Goal: Information Seeking & Learning: Learn about a topic

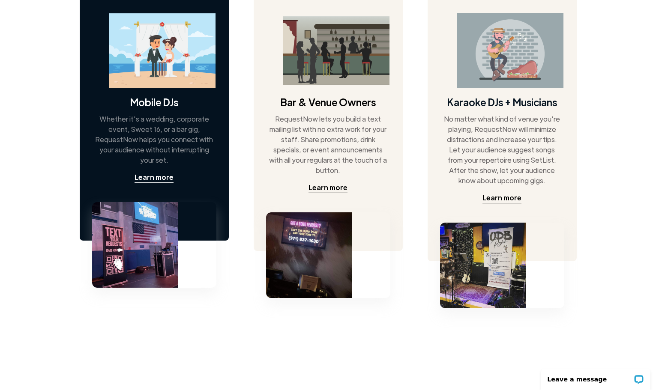
scroll to position [460, 0]
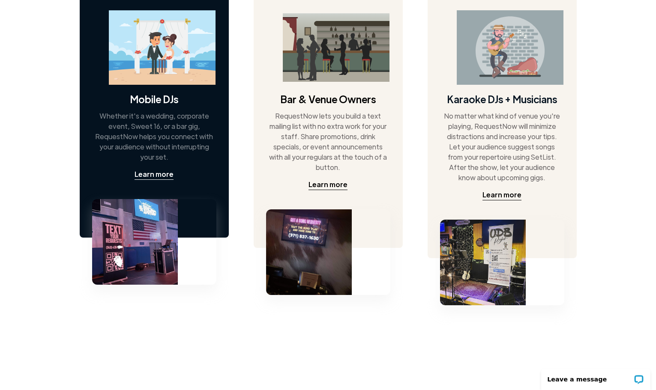
click at [156, 224] on img at bounding box center [135, 242] width 86 height 86
click at [158, 174] on div "Learn more" at bounding box center [153, 174] width 39 height 10
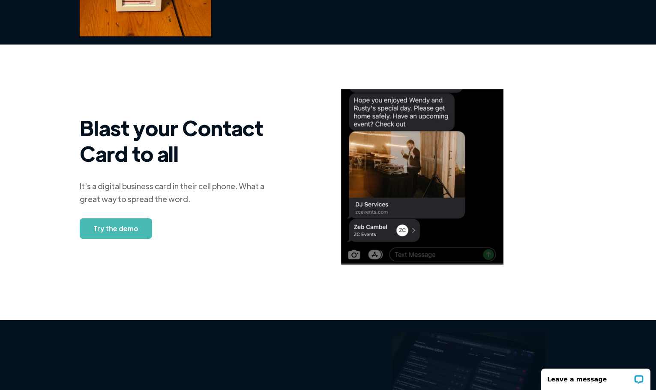
scroll to position [623, 0]
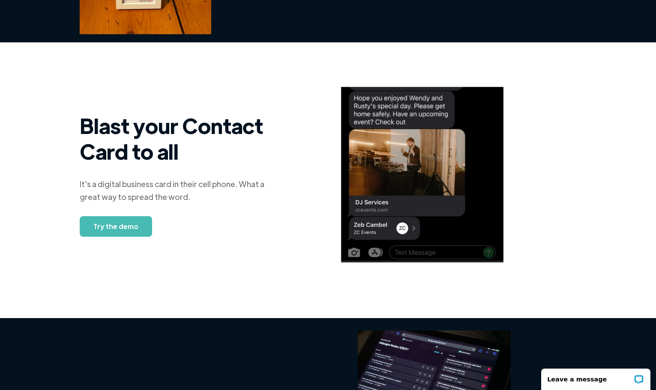
click at [123, 227] on link "Try the demo" at bounding box center [116, 226] width 72 height 21
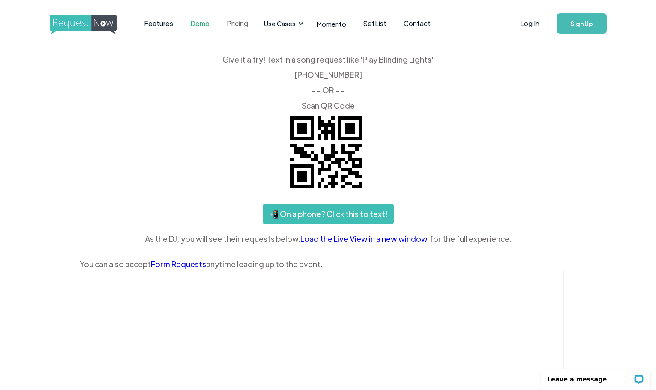
click at [236, 24] on link "Pricing" at bounding box center [237, 23] width 39 height 27
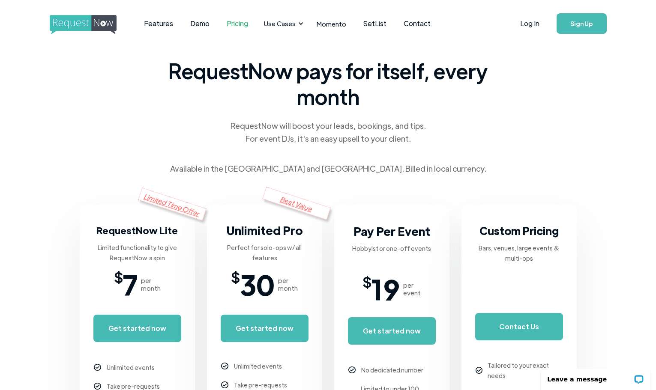
click at [83, 25] on img "home" at bounding box center [91, 25] width 83 height 20
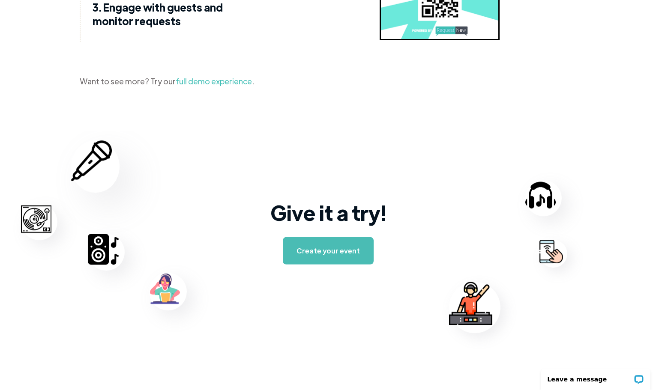
scroll to position [1241, 0]
